Goal: Book appointment/travel/reservation

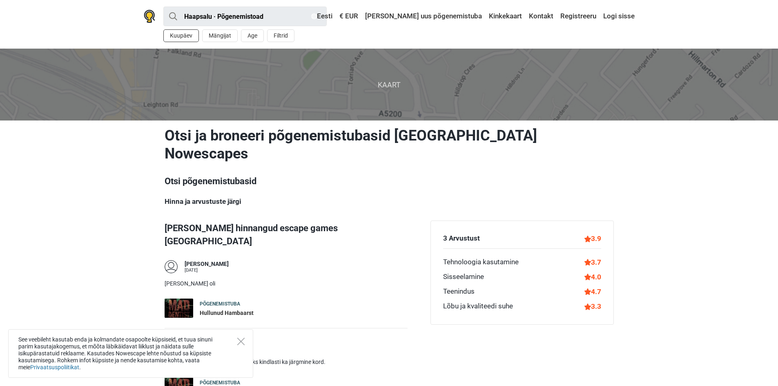
click at [183, 36] on button "Kuupäev" at bounding box center [181, 35] width 36 height 13
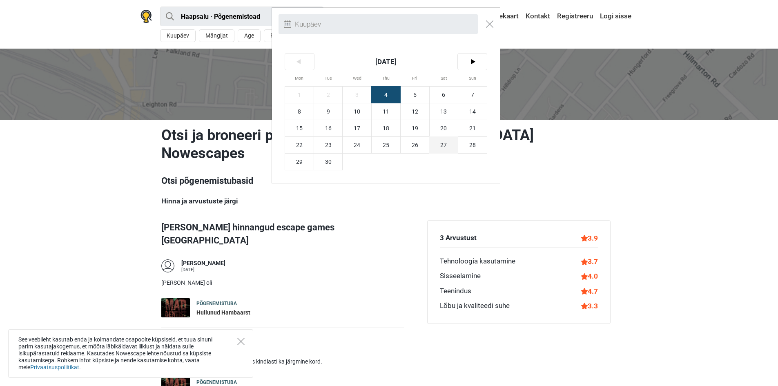
click at [439, 144] on span "27" at bounding box center [444, 145] width 29 height 16
type input "[DATE] (L)"
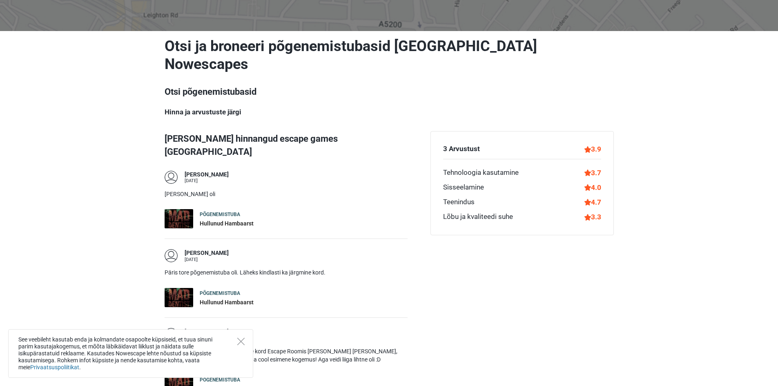
scroll to position [204, 0]
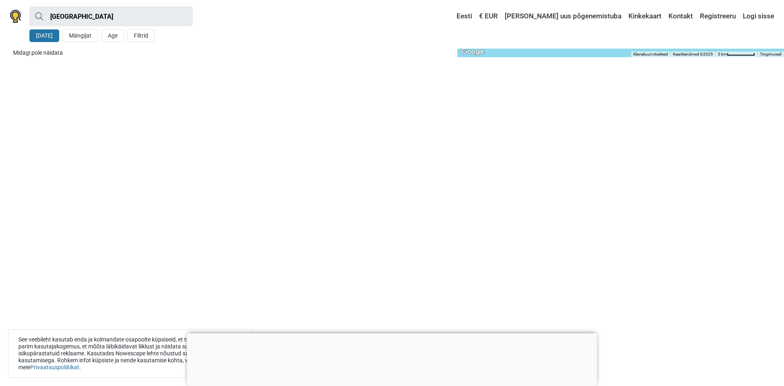
click at [8, 16] on div "[GEOGRAPHIC_DATA] lähedal [DATE] Mängijat Age Filtrid [DATE] (L) < [DATE] > Mon…" at bounding box center [392, 24] width 784 height 49
